Goal: Task Accomplishment & Management: Manage account settings

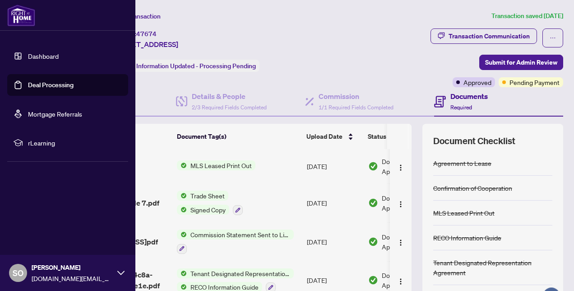
click at [50, 57] on link "Dashboard" at bounding box center [43, 56] width 31 height 8
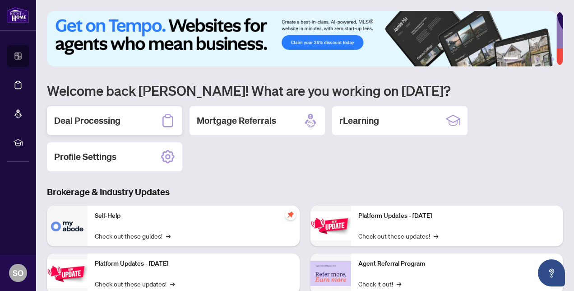
click at [100, 117] on h2 "Deal Processing" at bounding box center [87, 120] width 66 height 13
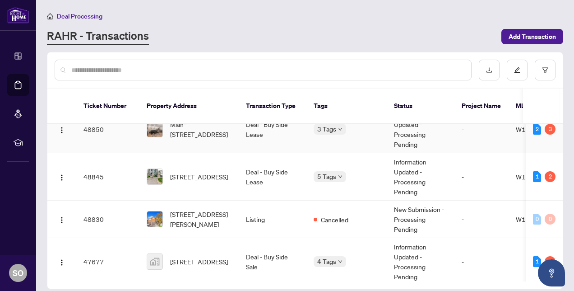
scroll to position [260, 0]
click at [113, 165] on td "48845" at bounding box center [107, 176] width 63 height 47
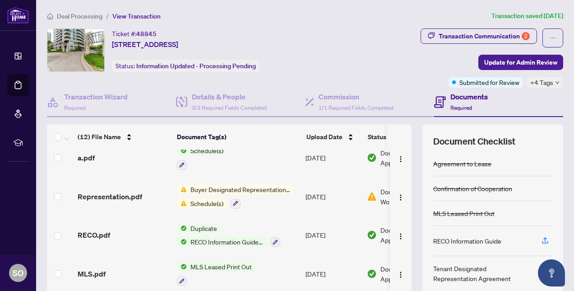
scroll to position [57, 0]
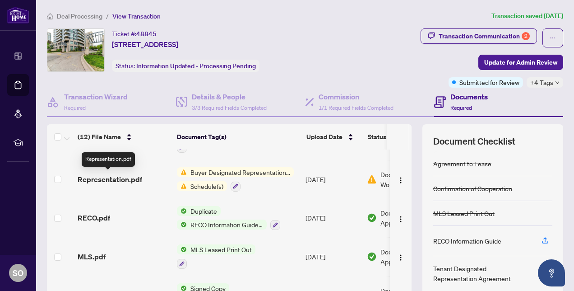
click at [128, 176] on span "Representation.pdf" at bounding box center [110, 179] width 65 height 11
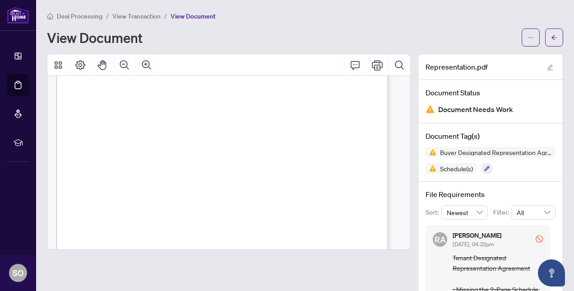
scroll to position [1601, 0]
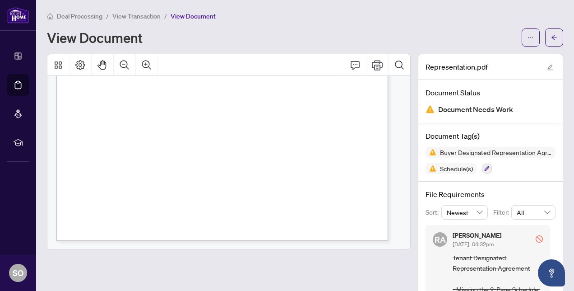
click at [129, 14] on span "View Transaction" at bounding box center [136, 16] width 48 height 8
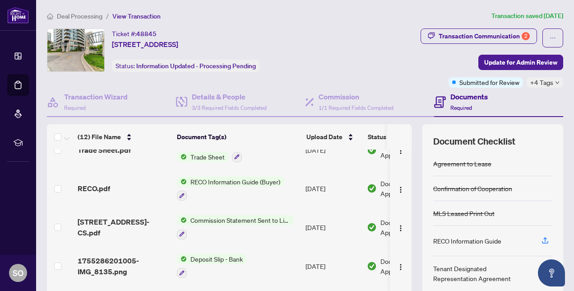
scroll to position [203, 0]
click at [101, 223] on span "[STREET_ADDRESS]-CS.pdf" at bounding box center [124, 227] width 92 height 22
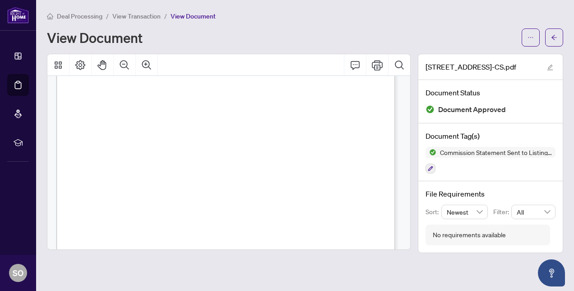
scroll to position [131, 0]
click at [137, 16] on span "View Transaction" at bounding box center [136, 16] width 48 height 8
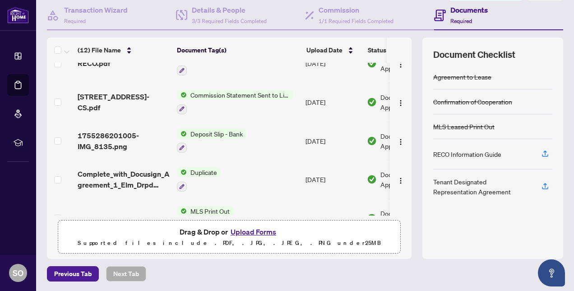
scroll to position [241, 0]
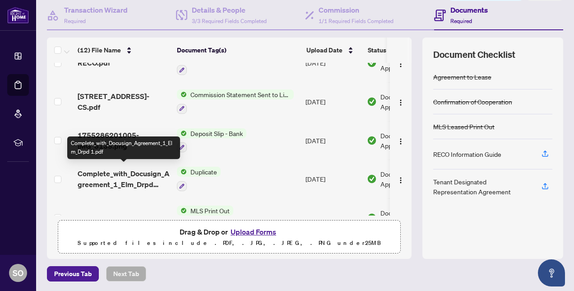
click at [123, 177] on span "Complete_with_Docusign_Agreement_1_Elm_Drpd 1.pdf" at bounding box center [124, 179] width 92 height 22
